Goal: Task Accomplishment & Management: Complete application form

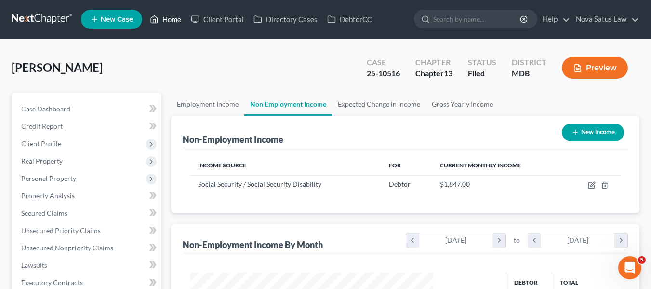
click at [166, 23] on link "Home" at bounding box center [165, 19] width 41 height 17
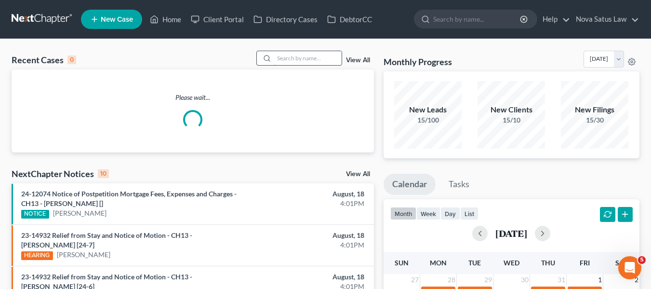
click at [293, 57] on input "search" at bounding box center [307, 58] width 67 height 14
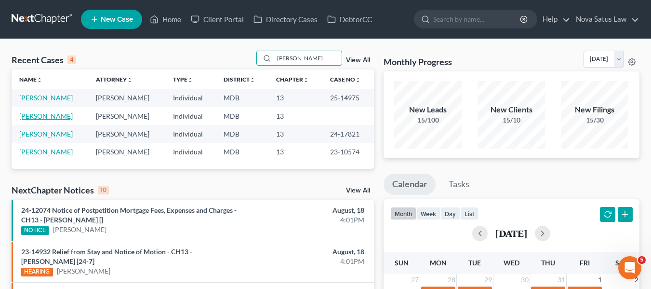
type input "[PERSON_NAME]"
click at [24, 117] on link "[PERSON_NAME]" at bounding box center [45, 116] width 53 height 8
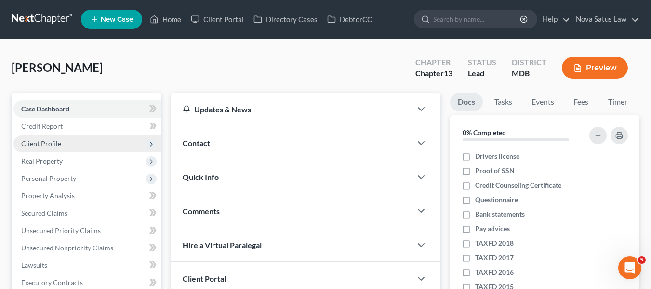
click at [36, 141] on span "Client Profile" at bounding box center [41, 143] width 40 height 8
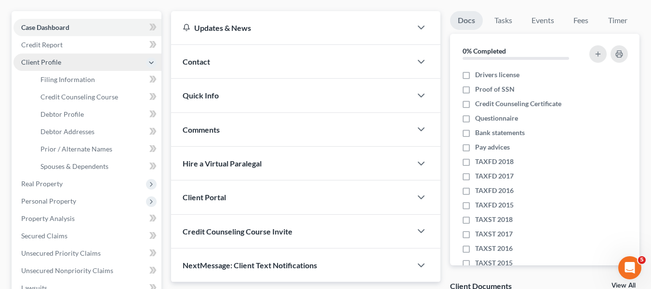
scroll to position [84, 0]
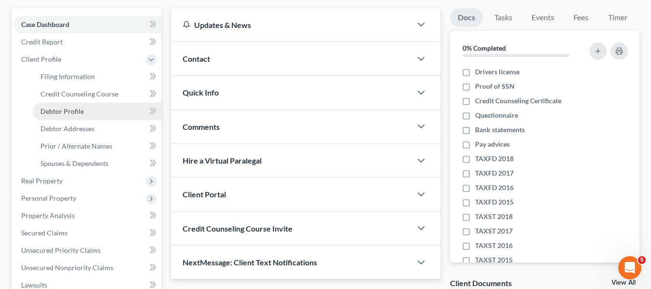
click at [49, 115] on link "Debtor Profile" at bounding box center [97, 111] width 129 height 17
select select "1"
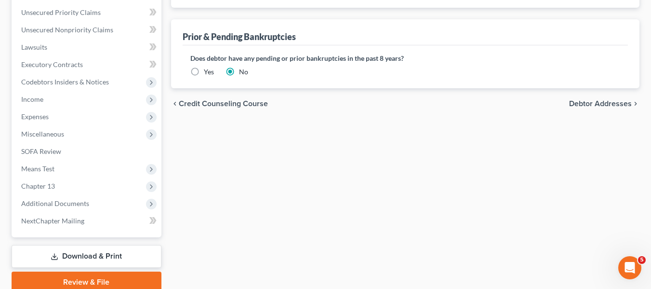
scroll to position [327, 0]
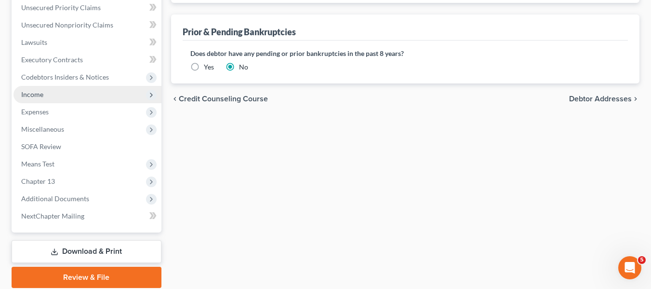
click at [36, 98] on span "Income" at bounding box center [87, 94] width 148 height 17
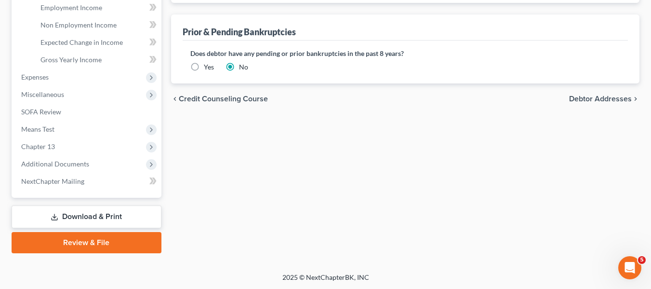
scroll to position [223, 0]
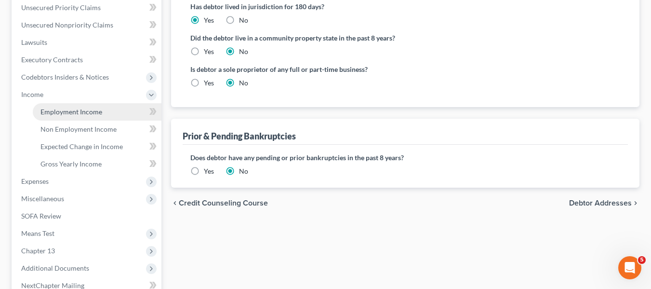
click at [63, 113] on span "Employment Income" at bounding box center [71, 111] width 62 height 8
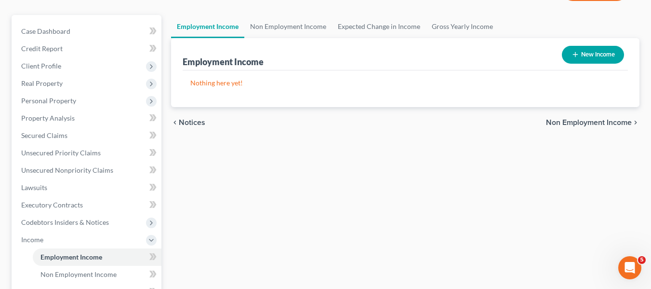
scroll to position [78, 0]
click at [272, 26] on link "Non Employment Income" at bounding box center [288, 25] width 88 height 23
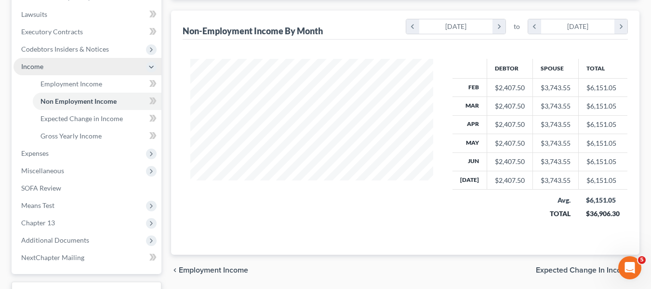
scroll to position [251, 0]
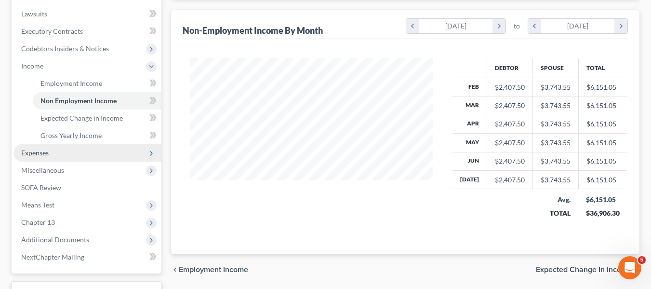
click at [50, 149] on span "Expenses" at bounding box center [87, 152] width 148 height 17
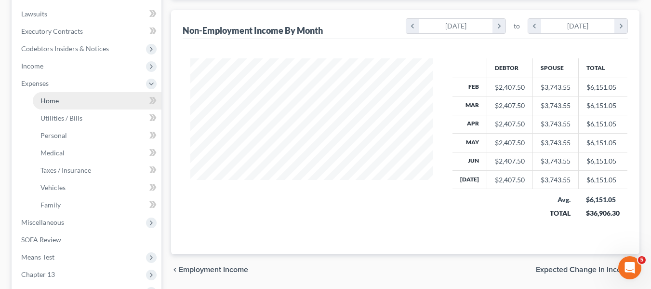
click at [49, 100] on span "Home" at bounding box center [49, 100] width 18 height 8
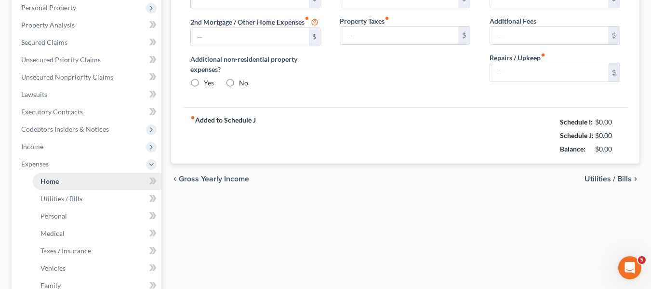
type input "0.00"
radio input "true"
type input "0.00"
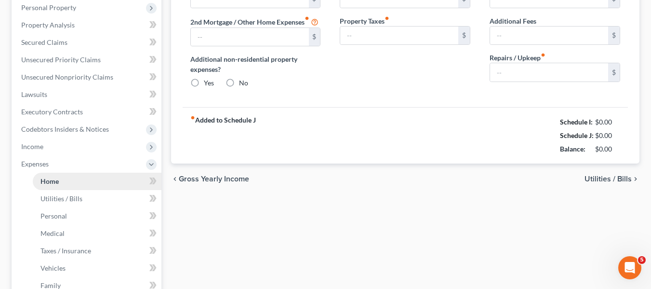
type input "0.00"
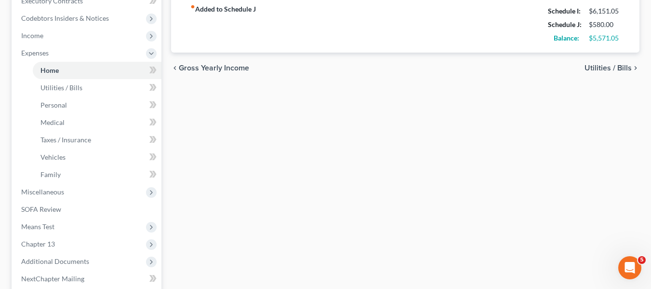
scroll to position [285, 0]
